Goal: Information Seeking & Learning: Learn about a topic

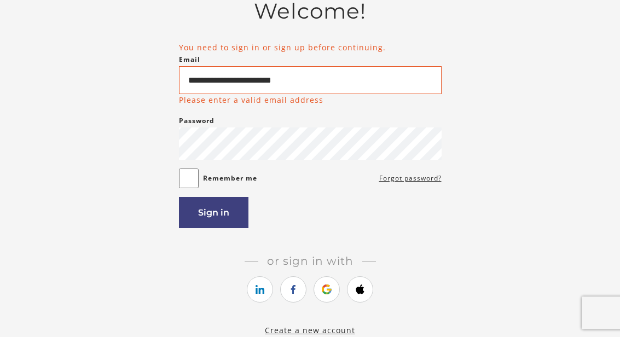
type input "**********"
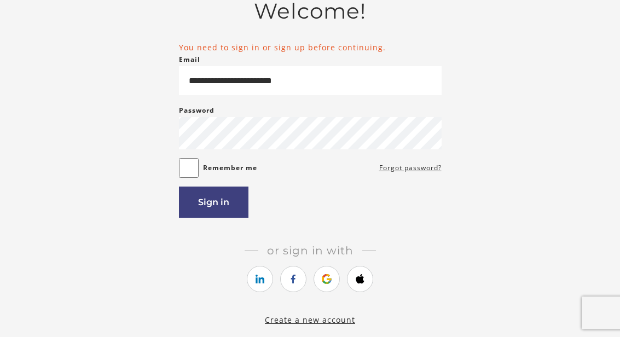
click at [200, 213] on button "Sign in" at bounding box center [214, 202] width 70 height 31
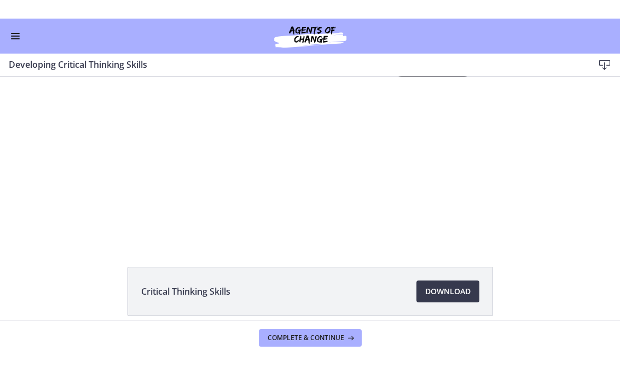
scroll to position [26, 0]
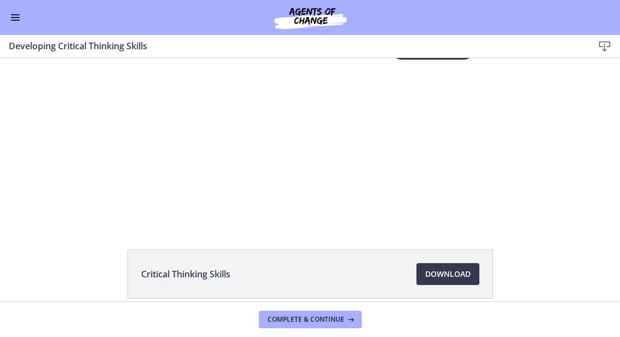
click at [351, 110] on div "Tap for sound @keyframes VOLUME_SMALL_WAVE_FLASH { 0% { opacity: 0; } 33% { opa…" at bounding box center [310, 119] width 343 height 175
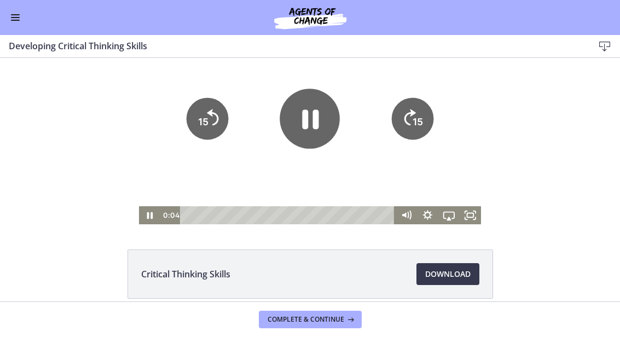
click at [476, 223] on icon "Fullscreen" at bounding box center [470, 215] width 21 height 18
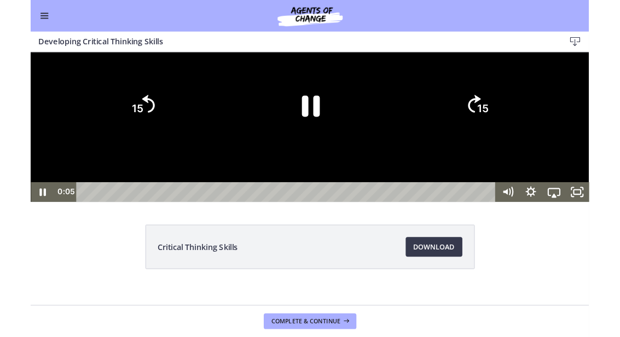
scroll to position [0, 0]
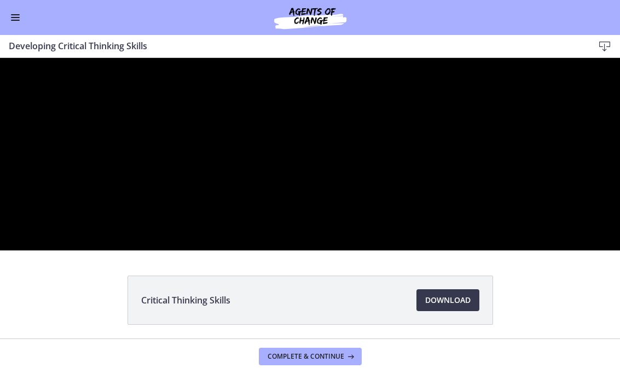
click at [291, 238] on div at bounding box center [310, 154] width 620 height 193
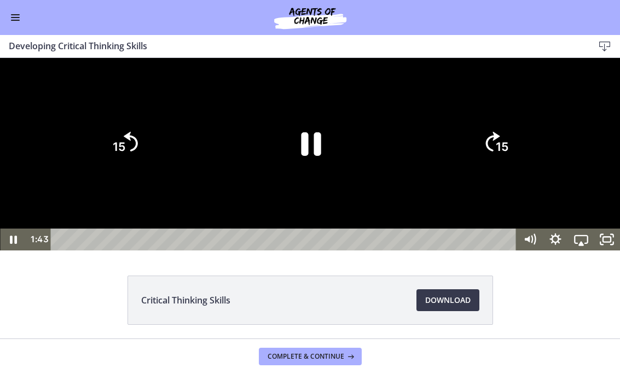
click at [316, 156] on icon "Pause" at bounding box center [311, 144] width 20 height 24
click at [318, 157] on icon "Play Video" at bounding box center [310, 144] width 19 height 26
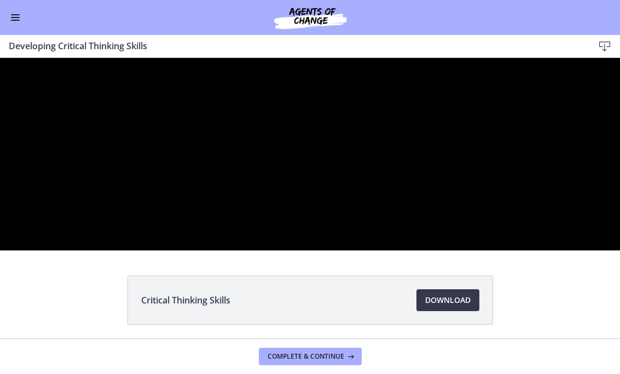
click at [277, 251] on div at bounding box center [310, 154] width 620 height 193
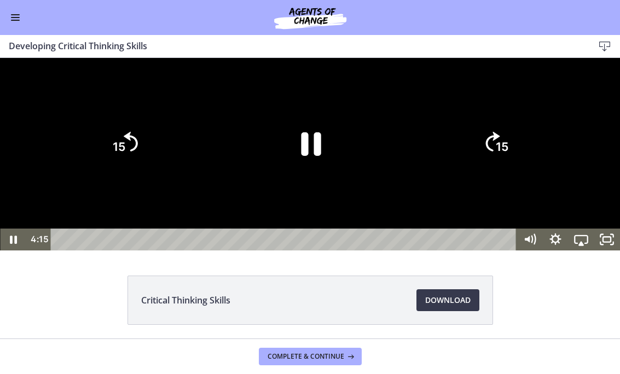
click at [297, 180] on icon "Pause" at bounding box center [310, 143] width 72 height 72
click at [297, 180] on icon "Play Video" at bounding box center [310, 143] width 72 height 72
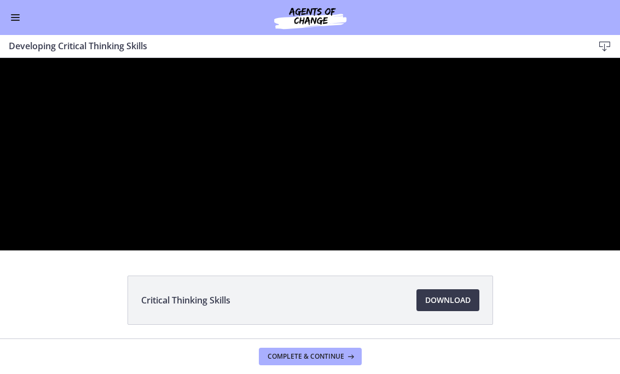
click at [327, 251] on div at bounding box center [310, 154] width 620 height 193
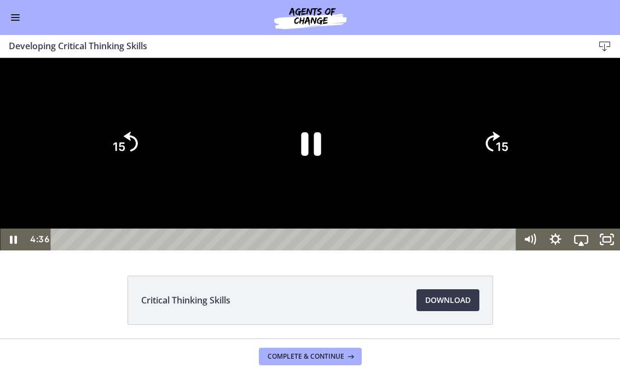
click at [311, 180] on icon "Pause" at bounding box center [310, 143] width 72 height 72
click at [319, 180] on icon "Play Video" at bounding box center [310, 143] width 72 height 72
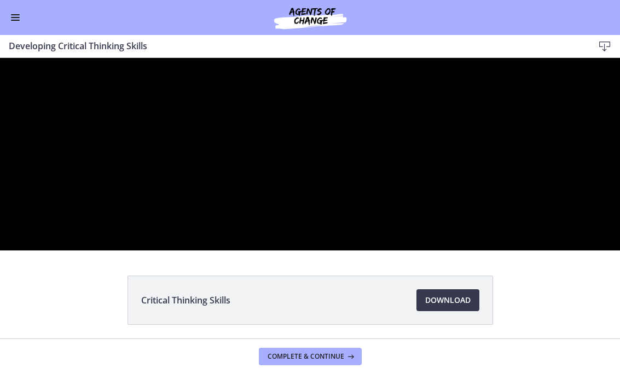
click at [343, 245] on div at bounding box center [310, 154] width 620 height 193
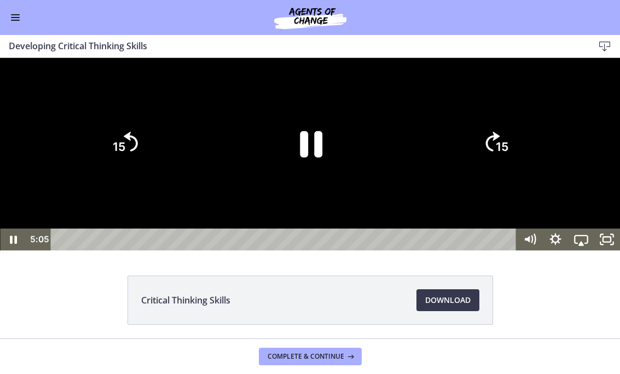
click at [305, 158] on icon "Pause" at bounding box center [311, 144] width 22 height 26
click at [317, 180] on icon "Play Video" at bounding box center [310, 143] width 72 height 72
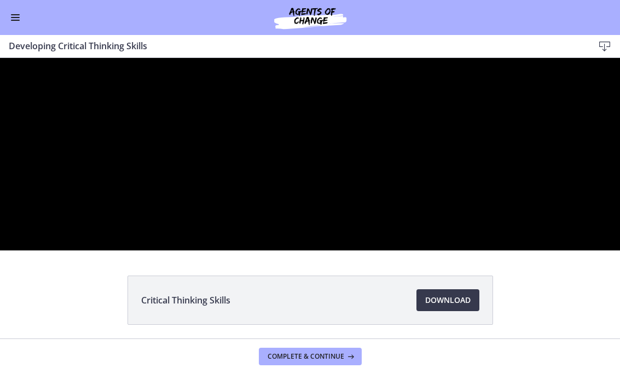
click at [157, 244] on div at bounding box center [310, 154] width 620 height 193
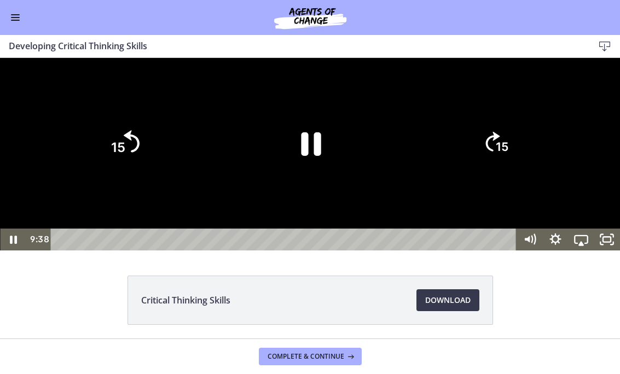
click at [109, 172] on icon "15" at bounding box center [124, 143] width 57 height 57
click at [125, 154] on tspan "15" at bounding box center [118, 147] width 13 height 14
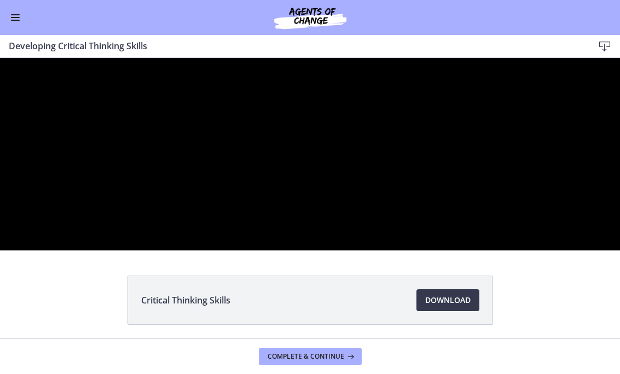
click at [304, 229] on div at bounding box center [310, 154] width 620 height 193
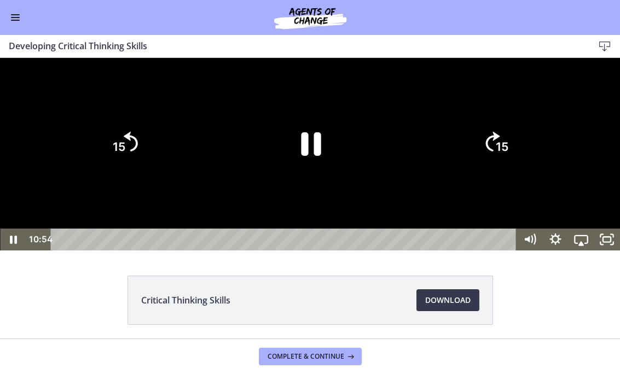
click at [312, 180] on icon "Pause" at bounding box center [310, 143] width 72 height 72
click at [303, 157] on icon "Play Video" at bounding box center [310, 144] width 19 height 26
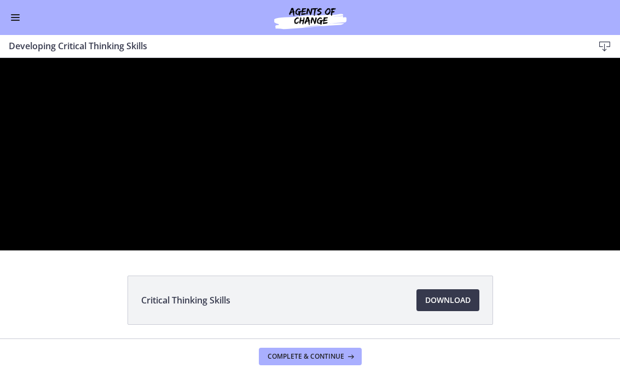
click at [240, 251] on div at bounding box center [310, 154] width 620 height 193
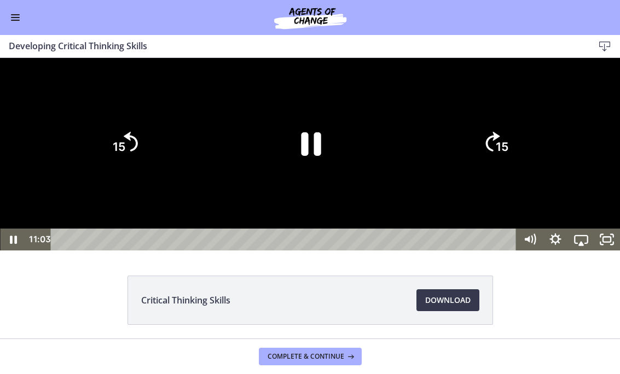
click at [300, 180] on icon "Pause" at bounding box center [310, 143] width 72 height 72
click at [292, 180] on icon "Play Video" at bounding box center [310, 143] width 72 height 72
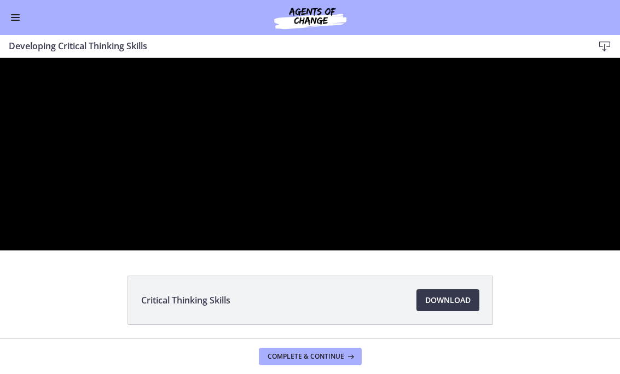
click at [260, 239] on div at bounding box center [310, 154] width 620 height 193
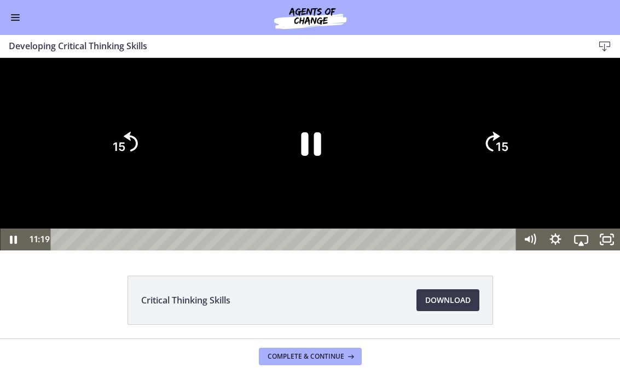
click at [322, 180] on icon "Pause" at bounding box center [310, 143] width 72 height 72
click at [65, 251] on div at bounding box center [310, 154] width 620 height 193
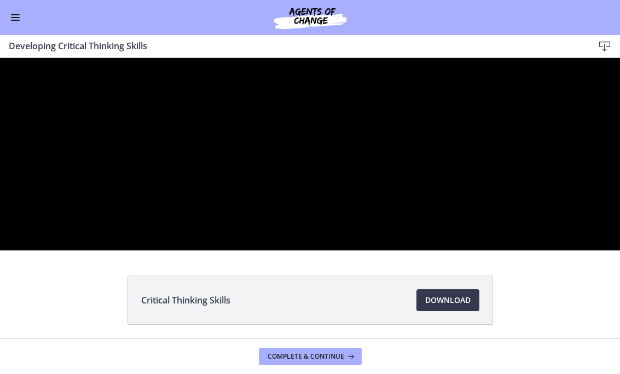
click at [287, 244] on div at bounding box center [310, 154] width 620 height 193
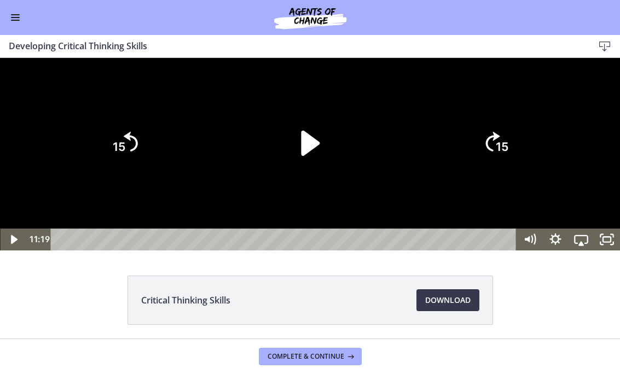
click at [310, 157] on icon "Play Video" at bounding box center [310, 144] width 19 height 26
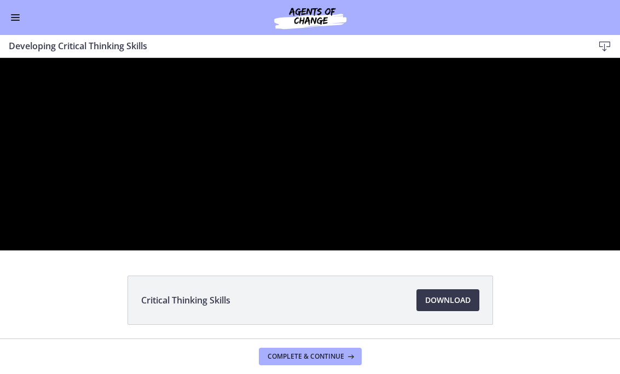
click at [458, 251] on div at bounding box center [310, 154] width 620 height 193
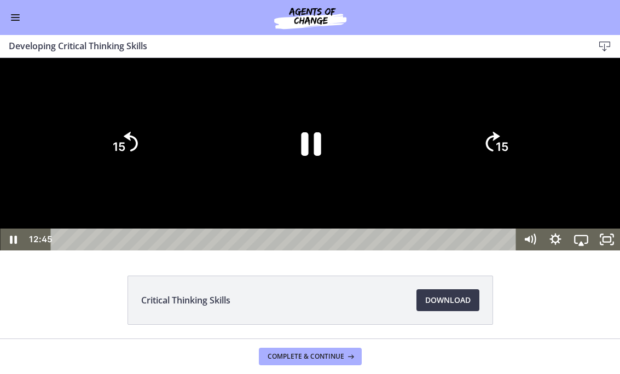
click at [509, 154] on tspan "15" at bounding box center [502, 147] width 13 height 14
click at [511, 169] on icon "15" at bounding box center [496, 143] width 51 height 51
click at [509, 154] on tspan "15" at bounding box center [502, 147] width 13 height 14
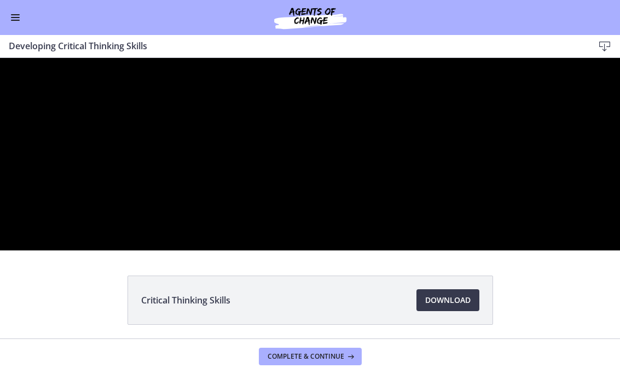
click at [7, 69] on div at bounding box center [310, 154] width 620 height 193
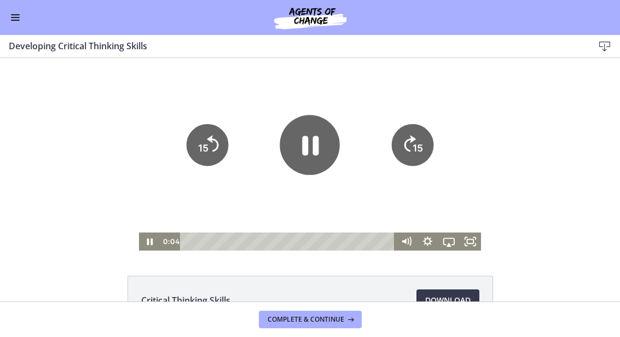
click at [316, 154] on icon "Pause" at bounding box center [311, 146] width 16 height 20
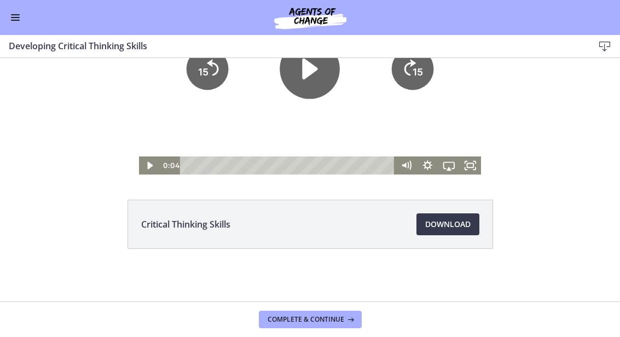
scroll to position [76, 0]
click at [325, 328] on button "Complete & continue" at bounding box center [310, 320] width 103 height 18
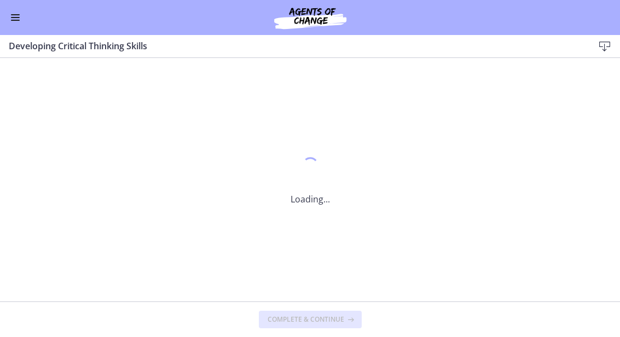
scroll to position [0, 0]
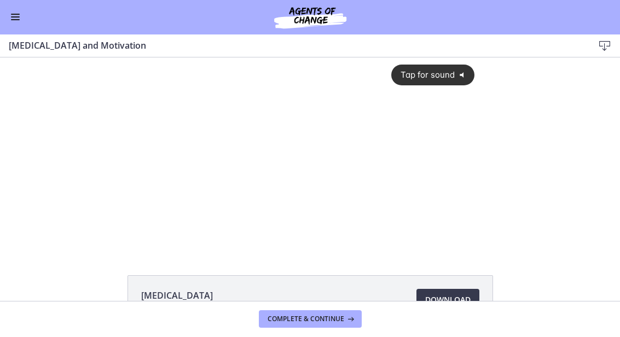
click at [337, 326] on button "Complete & continue" at bounding box center [310, 320] width 103 height 18
